Goal: Transaction & Acquisition: Purchase product/service

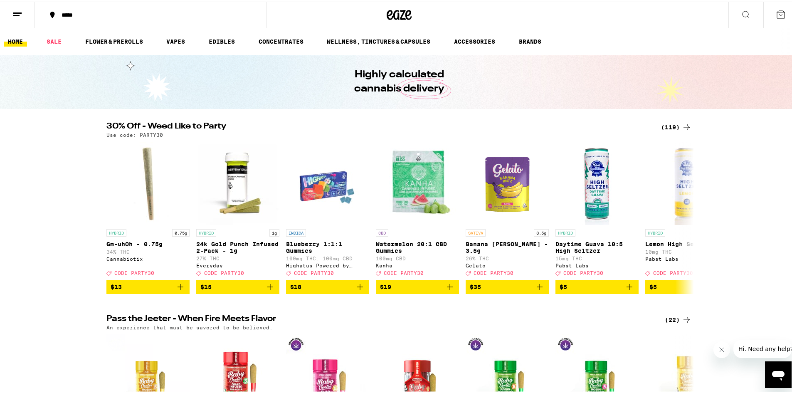
click at [682, 125] on icon at bounding box center [687, 126] width 10 height 10
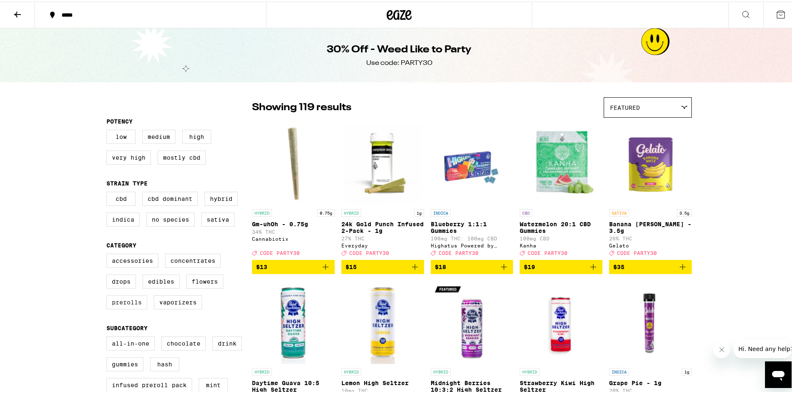
click at [128, 305] on label "Prerolls" at bounding box center [126, 301] width 41 height 14
click at [109, 254] on input "Prerolls" at bounding box center [108, 253] width 0 height 0
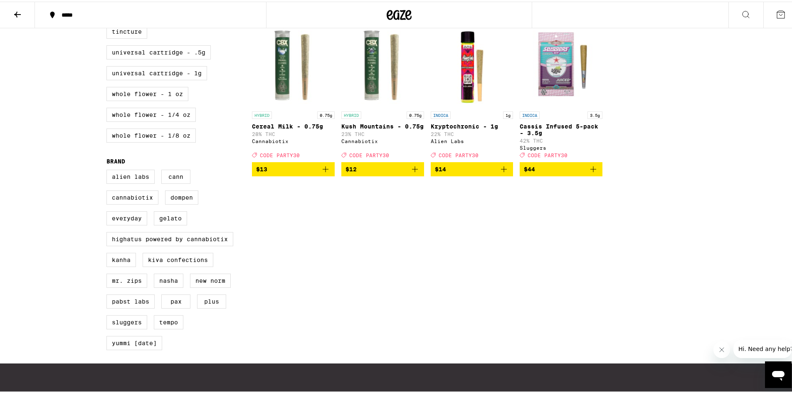
scroll to position [166, 0]
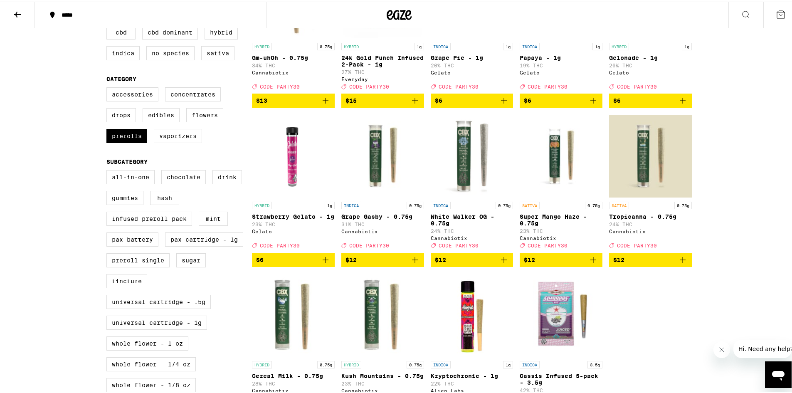
checkbox input "false"
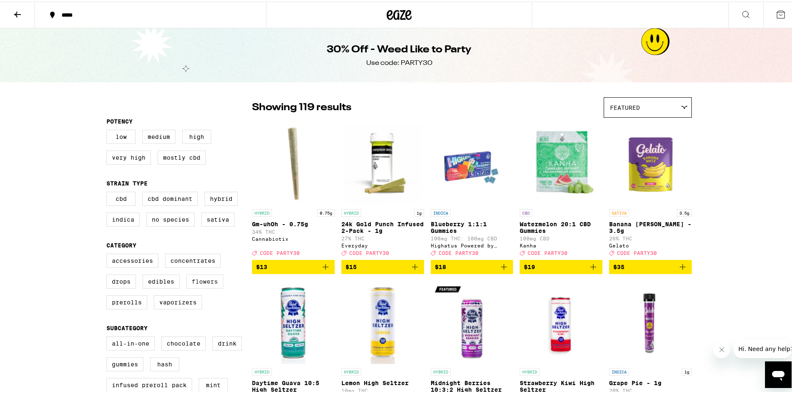
click at [195, 287] on label "Flowers" at bounding box center [204, 280] width 37 height 14
click at [109, 254] on input "Flowers" at bounding box center [108, 253] width 0 height 0
checkbox input "true"
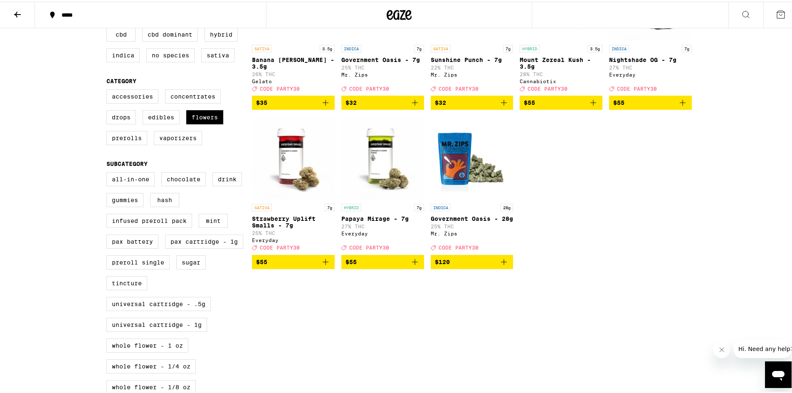
scroll to position [166, 0]
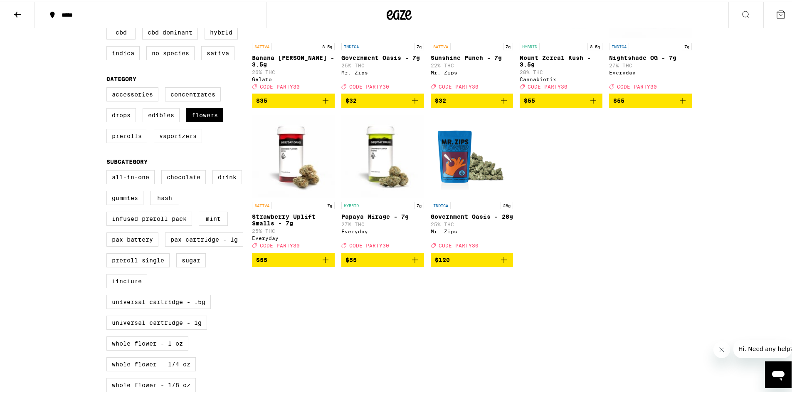
click at [504, 263] on icon "Add to bag" at bounding box center [504, 258] width 10 height 10
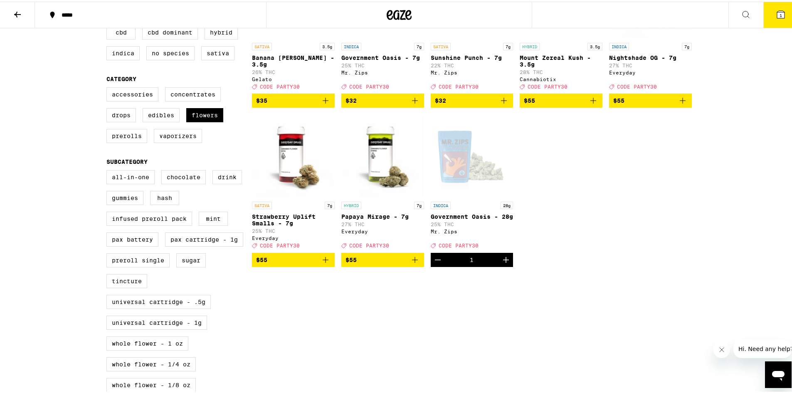
click at [766, 13] on button "1" at bounding box center [780, 13] width 35 height 26
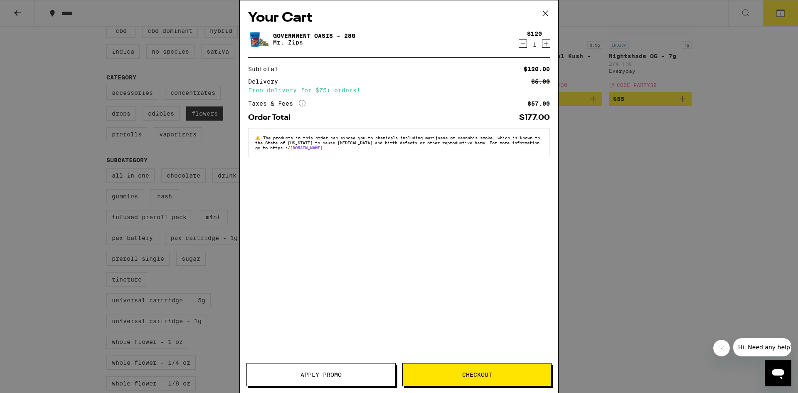
click at [363, 368] on button "Apply Promo" at bounding box center [321, 374] width 149 height 23
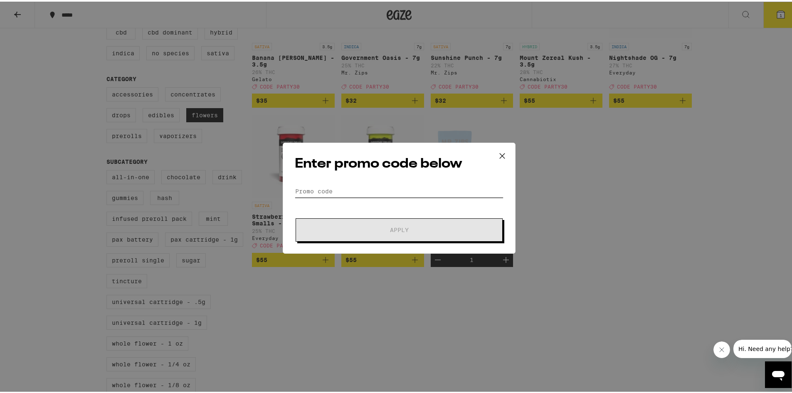
click at [366, 193] on input "Promo Code" at bounding box center [399, 189] width 209 height 12
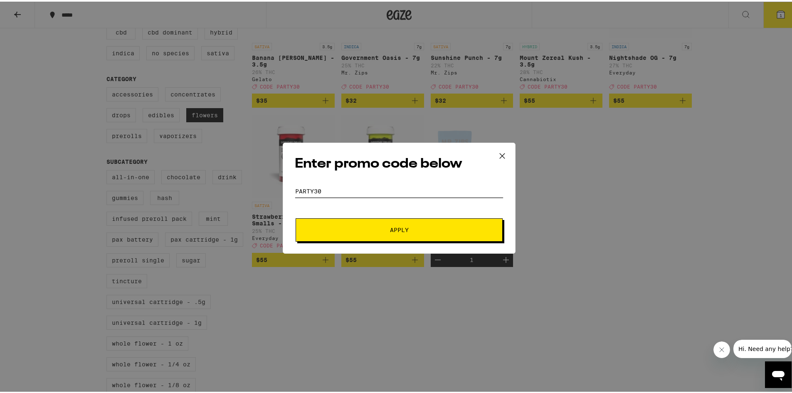
type input "party30"
click at [296, 217] on button "Apply" at bounding box center [399, 228] width 207 height 23
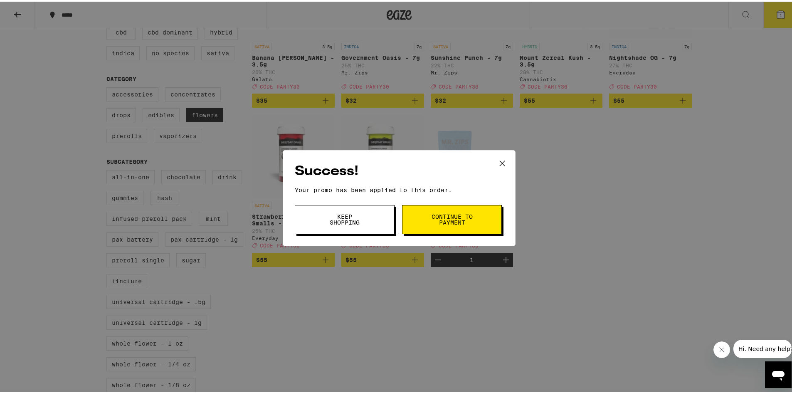
click at [444, 217] on span "Continue to payment" at bounding box center [452, 218] width 42 height 12
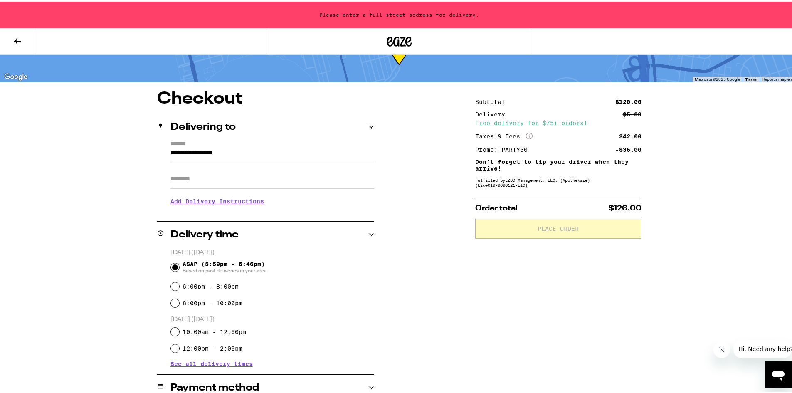
scroll to position [42, 0]
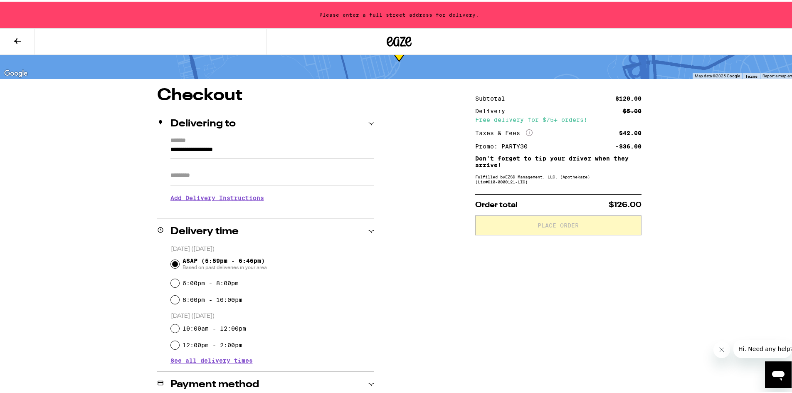
click at [256, 149] on input "**********" at bounding box center [272, 150] width 204 height 14
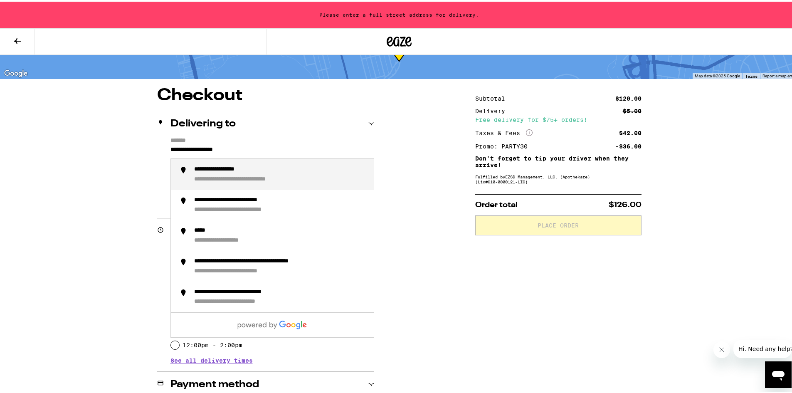
click at [310, 133] on div "Delivering to" at bounding box center [265, 122] width 217 height 27
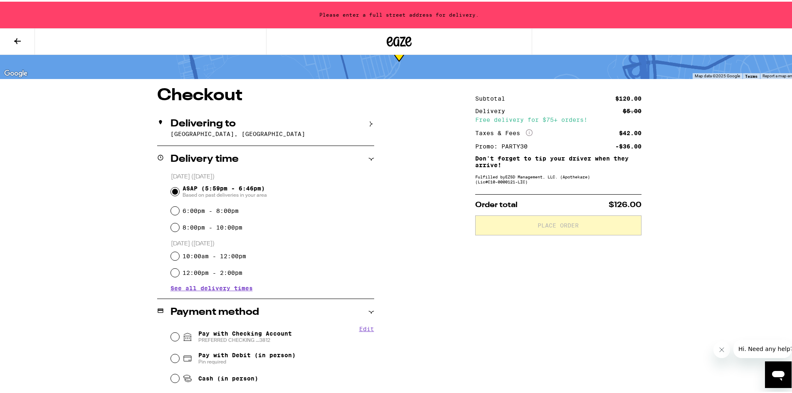
click at [286, 126] on div "Delivering to" at bounding box center [265, 122] width 217 height 10
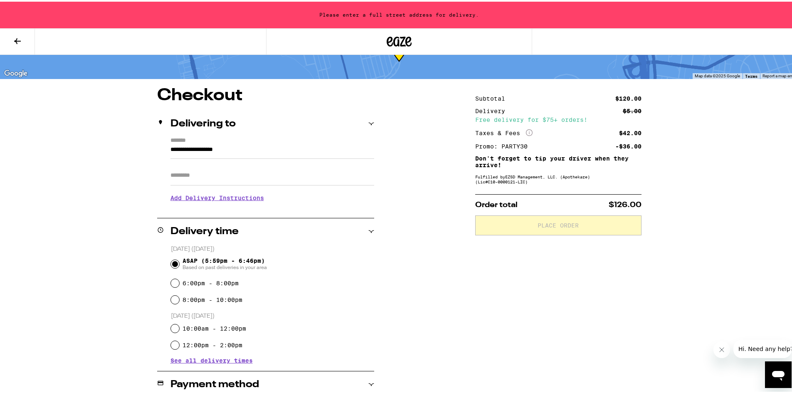
drag, startPoint x: 147, startPoint y: 149, endPoint x: 111, endPoint y: 149, distance: 36.2
click at [112, 149] on div "**********" at bounding box center [399, 305] width 599 height 438
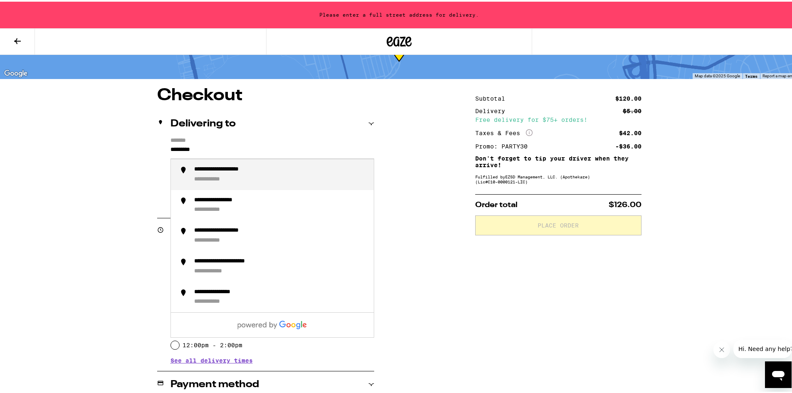
click at [194, 167] on div "**********" at bounding box center [233, 167] width 79 height 7
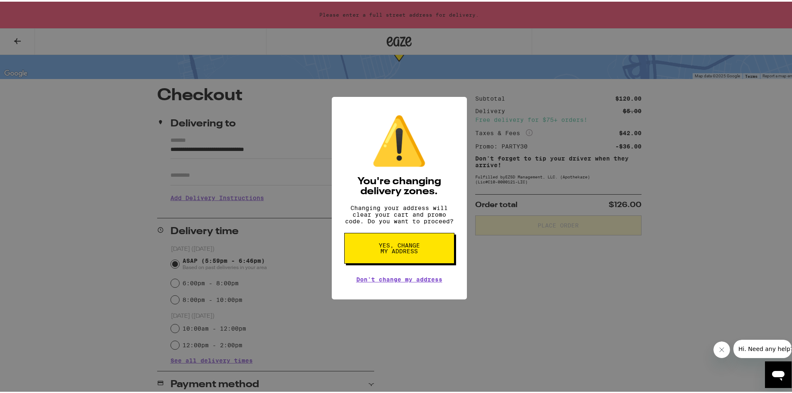
click at [389, 262] on button "Yes, change my address" at bounding box center [399, 246] width 110 height 31
type input "**********"
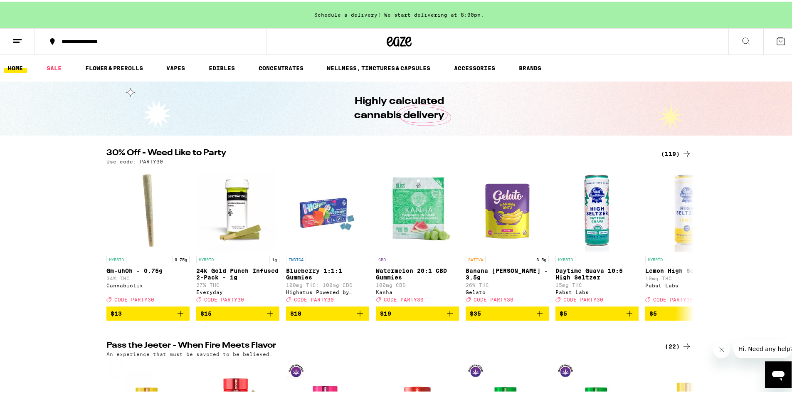
click at [686, 153] on icon at bounding box center [687, 152] width 7 height 6
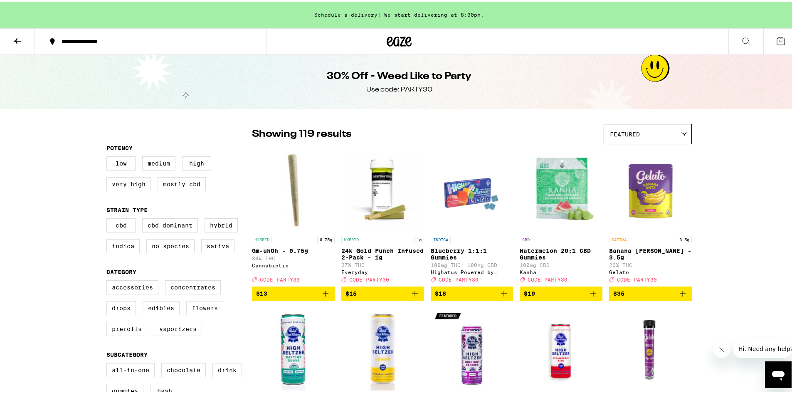
click at [207, 308] on label "Flowers" at bounding box center [204, 306] width 37 height 14
click at [109, 280] on input "Flowers" at bounding box center [108, 280] width 0 height 0
checkbox input "true"
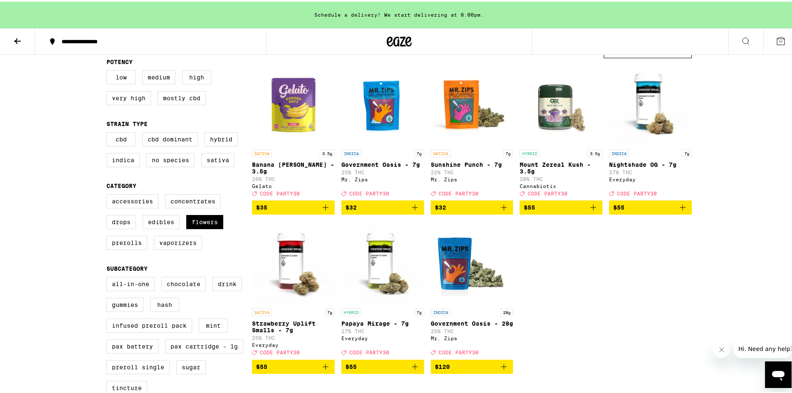
scroll to position [83, 0]
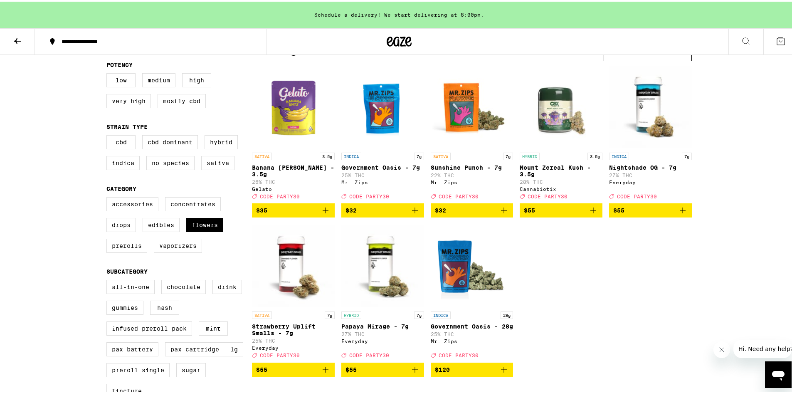
click at [412, 214] on icon "Add to bag" at bounding box center [415, 209] width 10 height 10
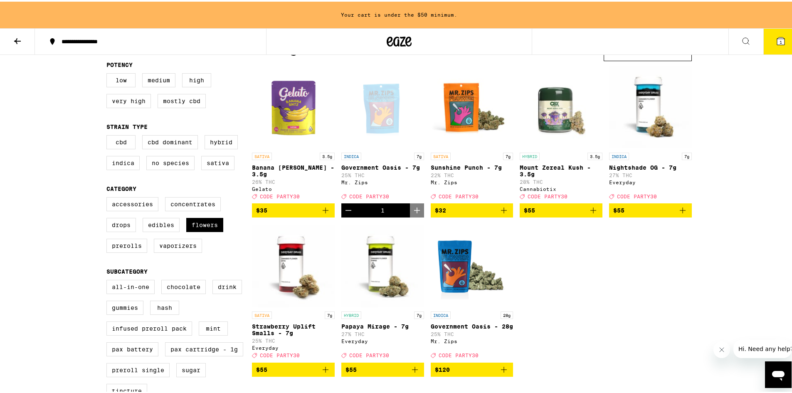
click at [506, 214] on icon "Add to bag" at bounding box center [504, 209] width 10 height 10
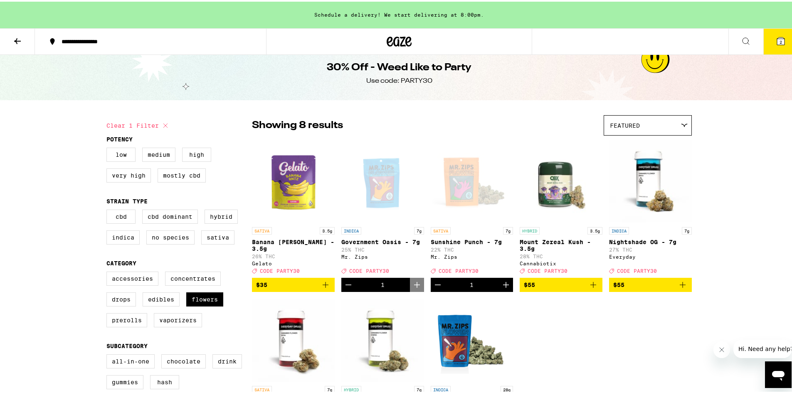
scroll to position [0, 0]
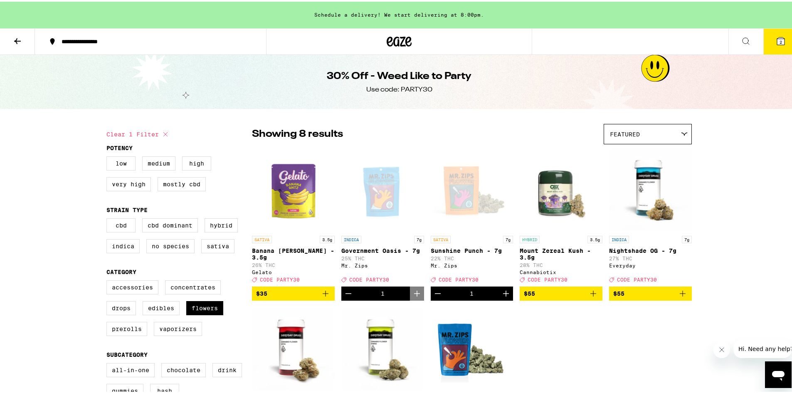
click at [775, 46] on button "2" at bounding box center [780, 40] width 35 height 26
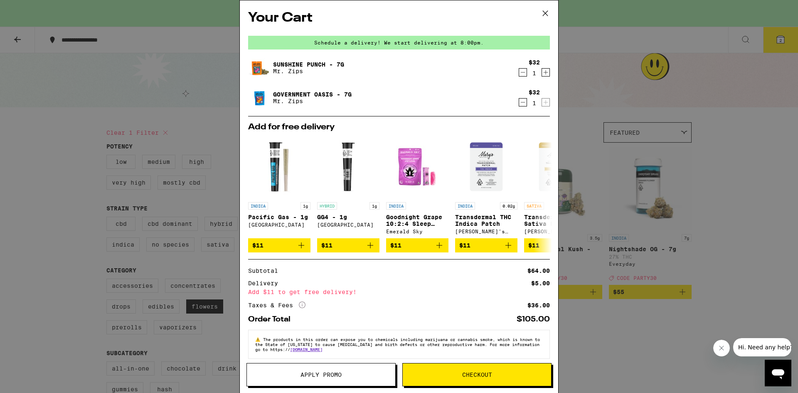
click at [376, 371] on button "Apply Promo" at bounding box center [321, 374] width 149 height 23
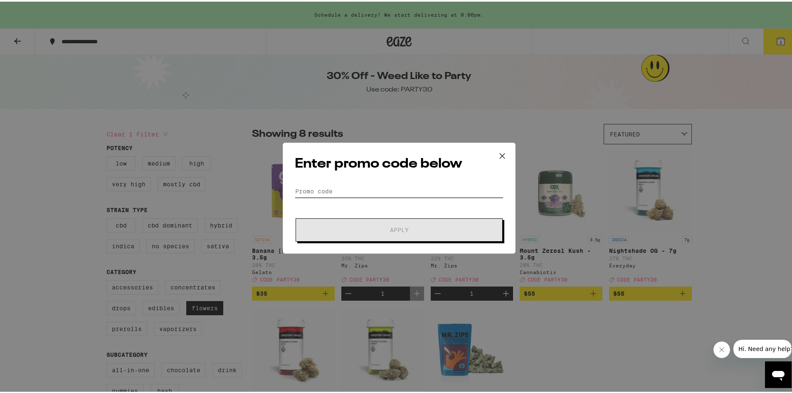
click at [345, 193] on input "Promo Code" at bounding box center [399, 189] width 209 height 12
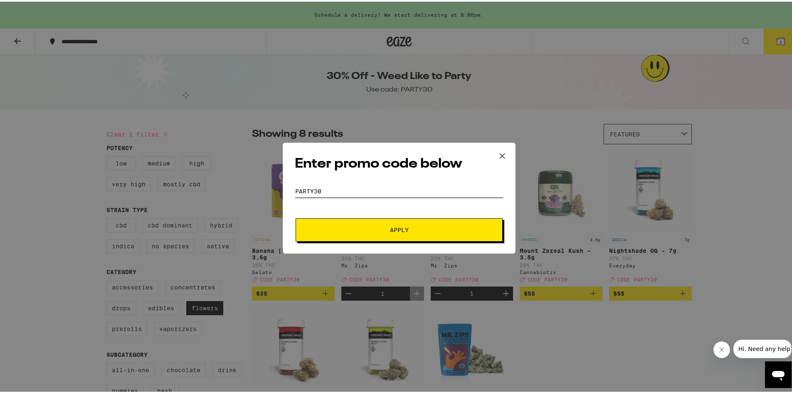
type input "party30"
click at [296, 217] on button "Apply" at bounding box center [399, 228] width 207 height 23
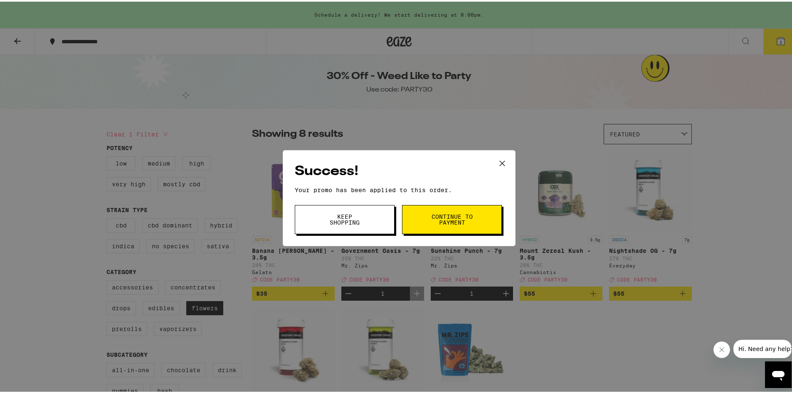
click at [477, 227] on button "Continue to payment" at bounding box center [452, 217] width 100 height 29
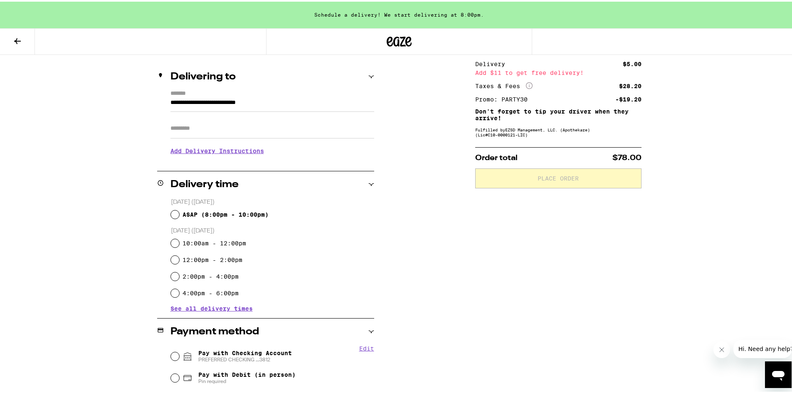
scroll to position [30, 0]
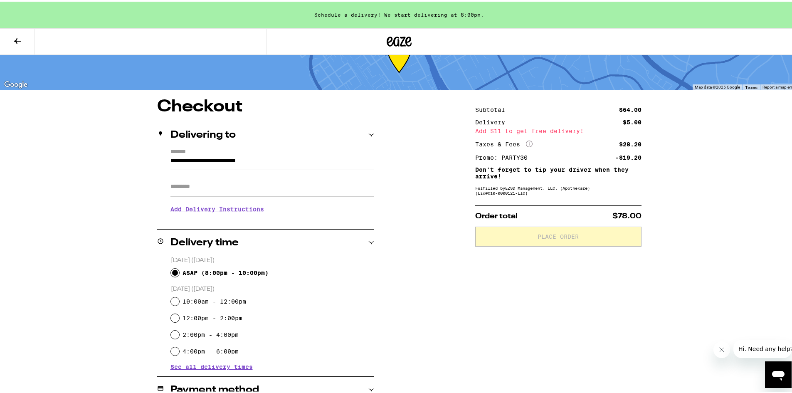
click at [171, 273] on input "ASAP ( 8:00pm - 10:00pm )" at bounding box center [175, 271] width 8 height 8
radio input "true"
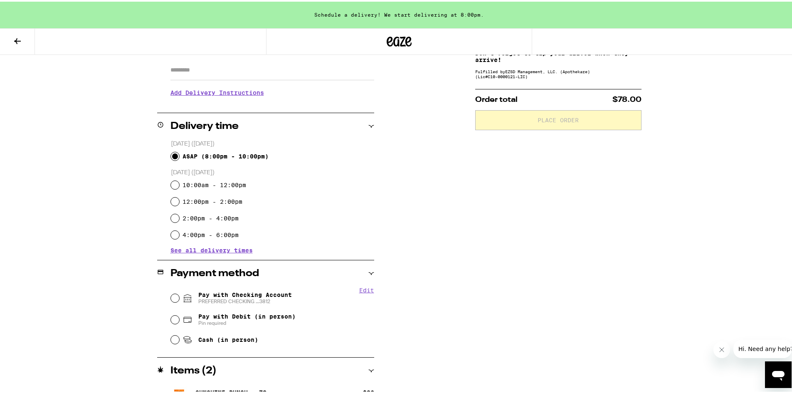
scroll to position [155, 0]
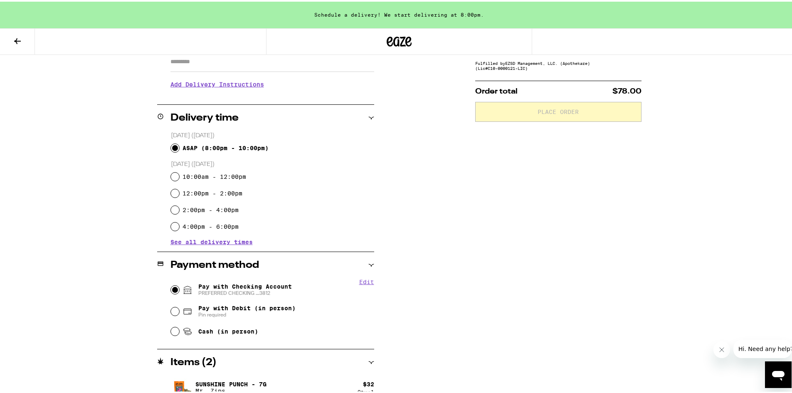
click at [171, 289] on input "Pay with Checking Account PREFERRED CHECKING ...3812" at bounding box center [175, 288] width 8 height 8
radio input "true"
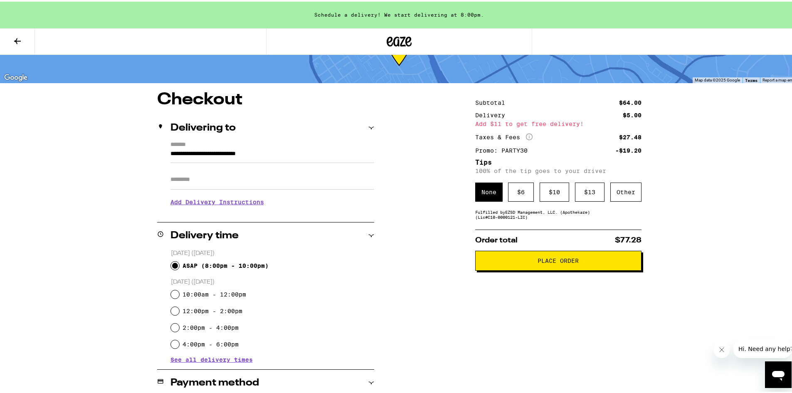
scroll to position [30, 0]
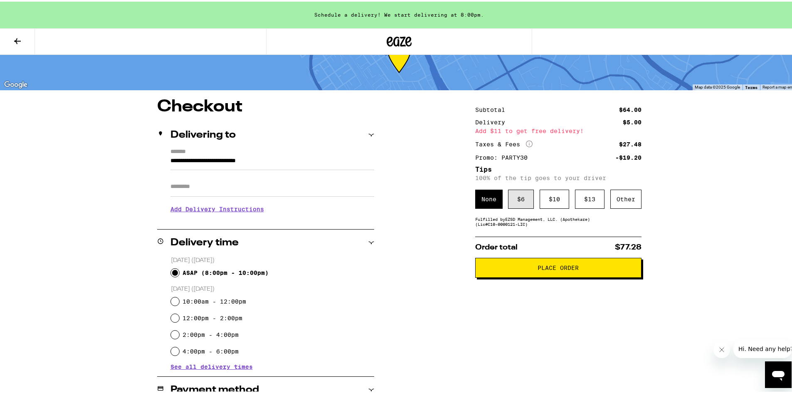
click at [525, 206] on div "$ 6" at bounding box center [521, 197] width 26 height 19
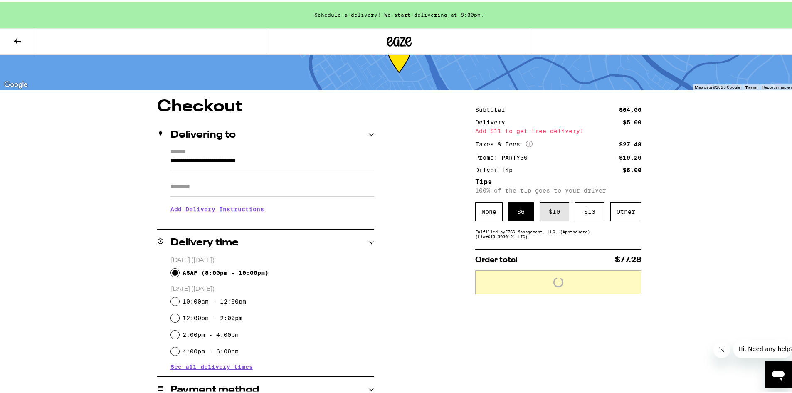
click at [551, 210] on div "$ 10" at bounding box center [555, 209] width 30 height 19
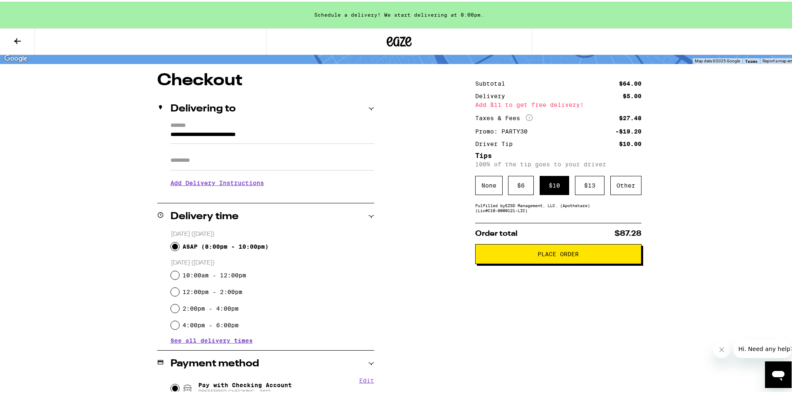
scroll to position [15, 0]
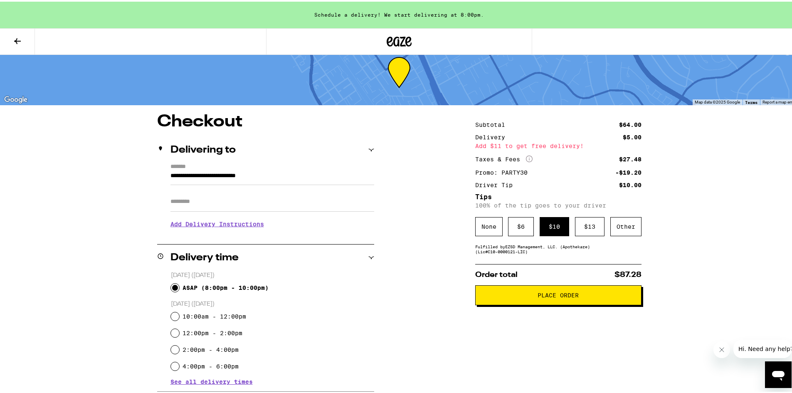
click at [543, 303] on button "Place Order" at bounding box center [558, 294] width 166 height 20
